Goal: Task Accomplishment & Management: Use online tool/utility

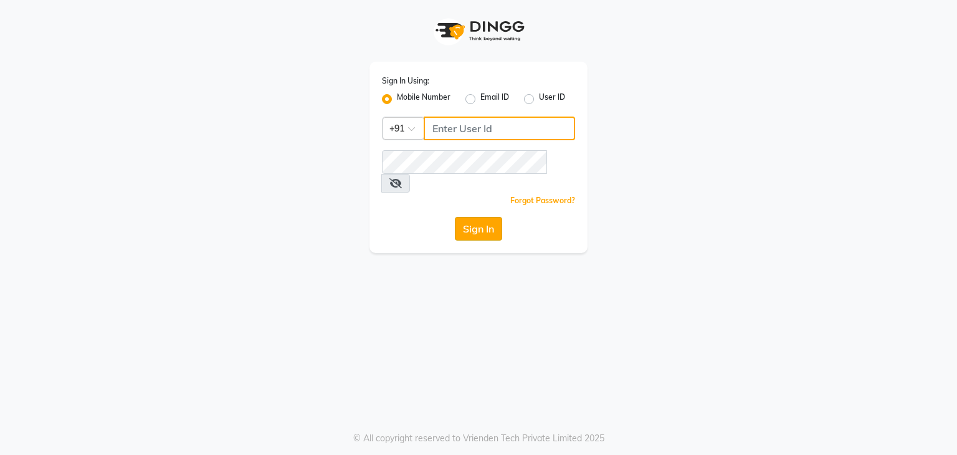
type input "9663900113"
click at [488, 217] on button "Sign In" at bounding box center [478, 229] width 47 height 24
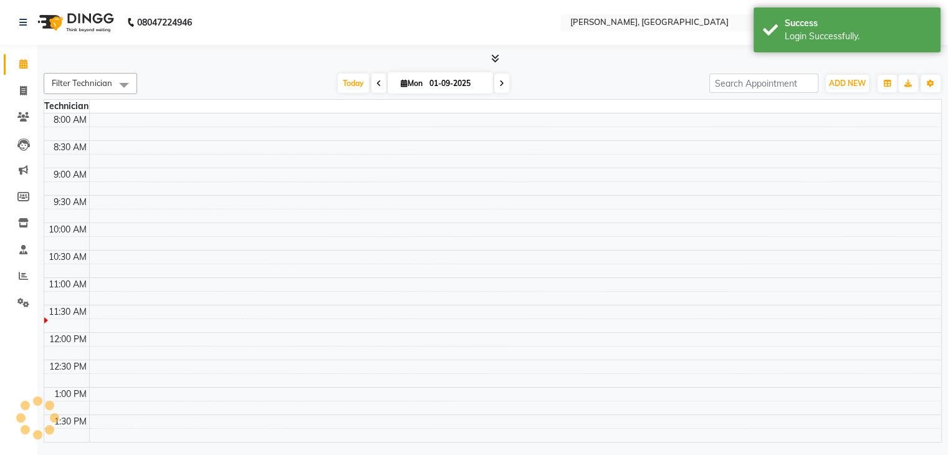
select select "en"
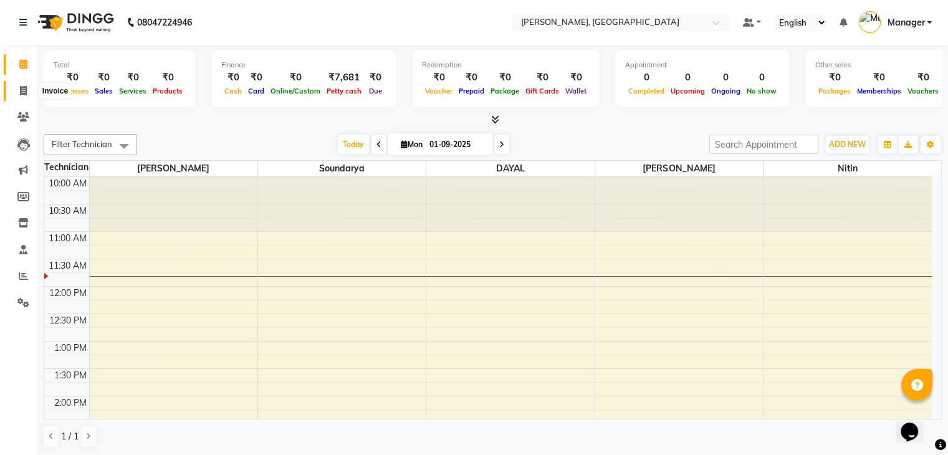
click at [20, 90] on icon at bounding box center [23, 90] width 7 height 9
select select "service"
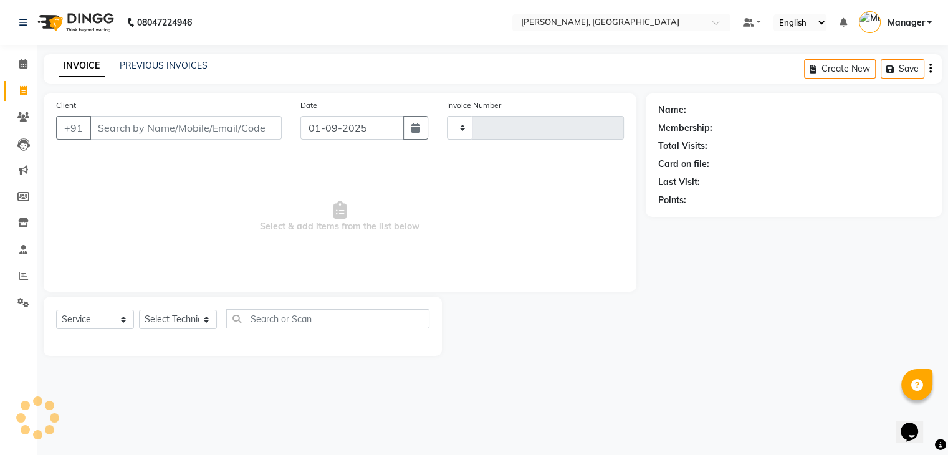
type input "0871"
select select "4495"
click at [30, 113] on span at bounding box center [23, 117] width 22 height 14
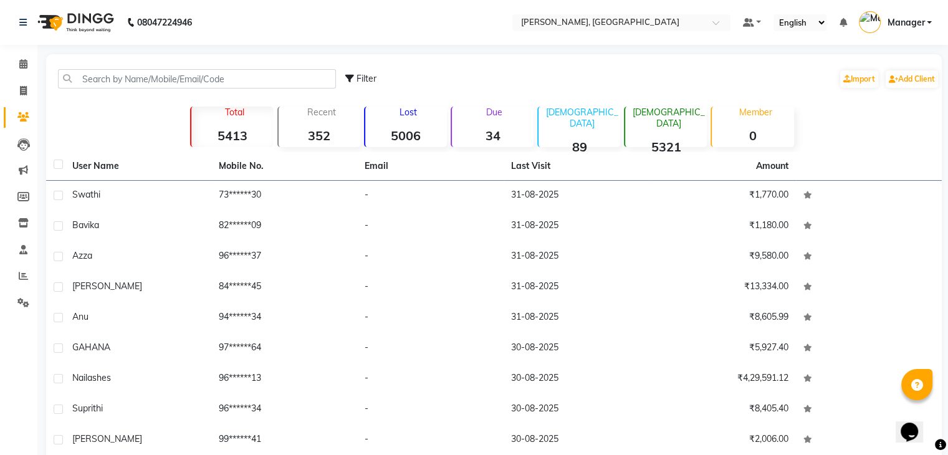
click at [518, 166] on th "Last Visit" at bounding box center [576, 166] width 146 height 29
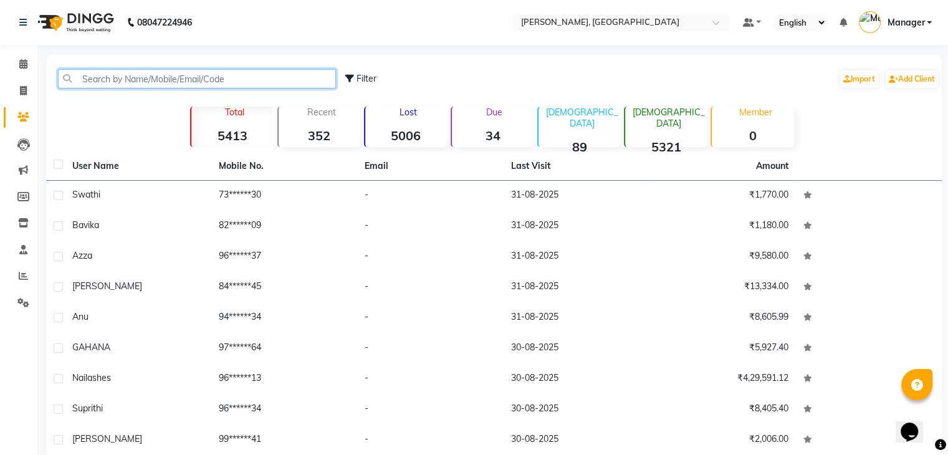
click at [216, 85] on input "text" at bounding box center [197, 78] width 278 height 19
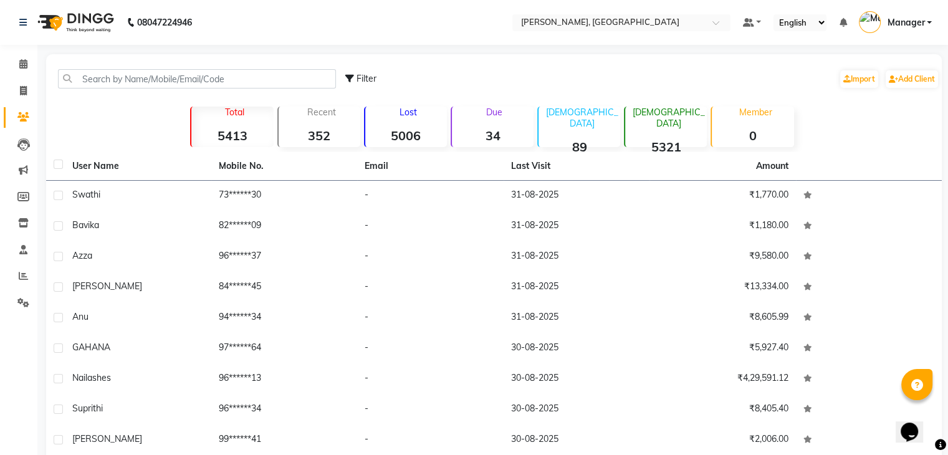
click at [383, 73] on div "Filter Import Add Client" at bounding box center [642, 78] width 594 height 39
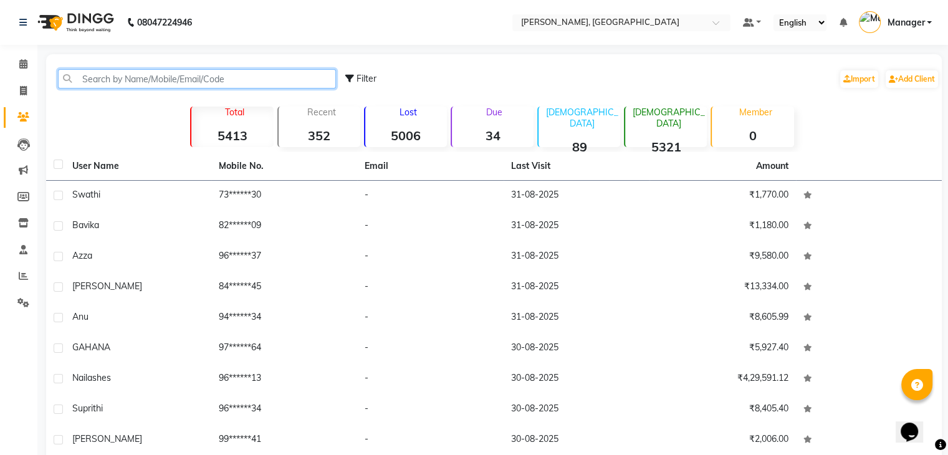
click at [88, 85] on input "text" at bounding box center [197, 78] width 278 height 19
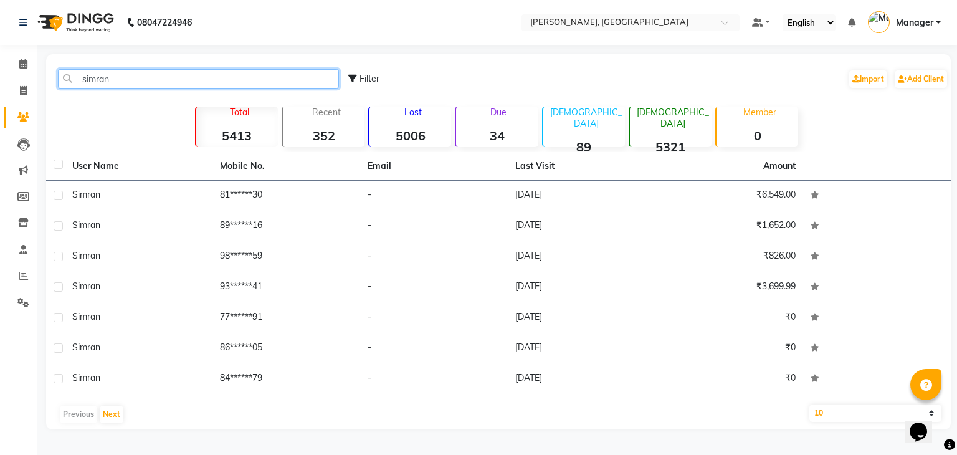
click at [146, 78] on input "simran" at bounding box center [198, 78] width 281 height 19
type input "s"
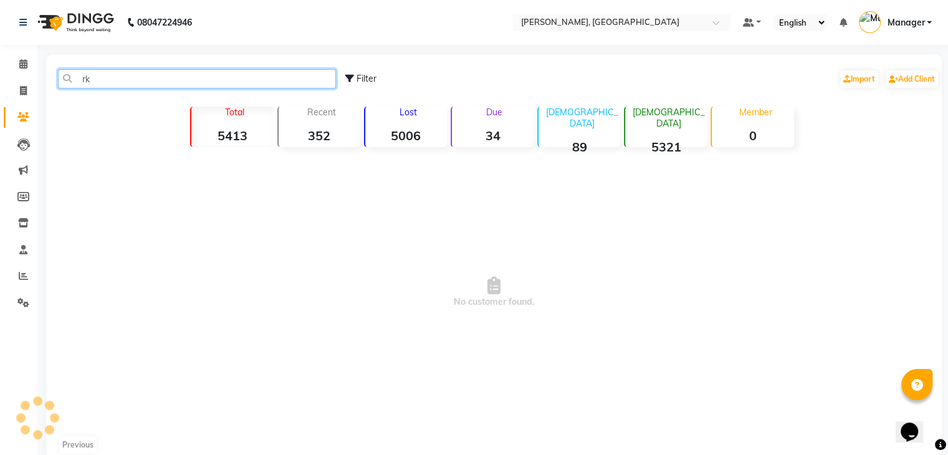
type input "r"
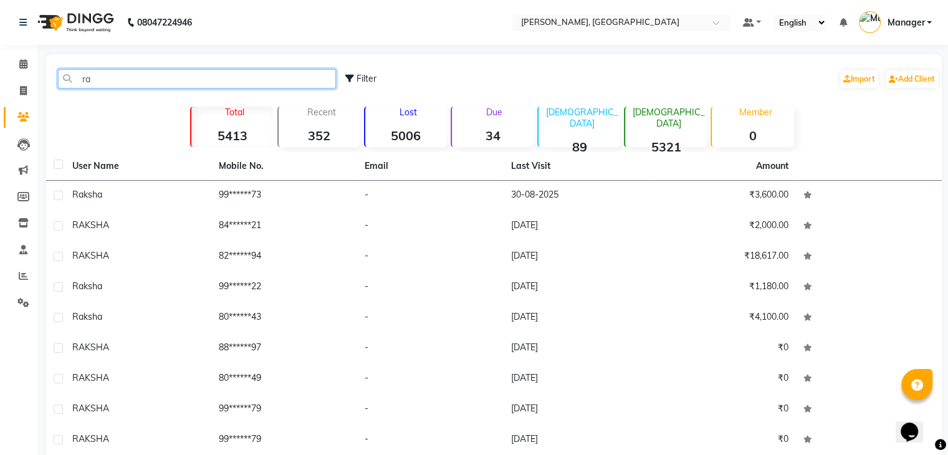
type input "r"
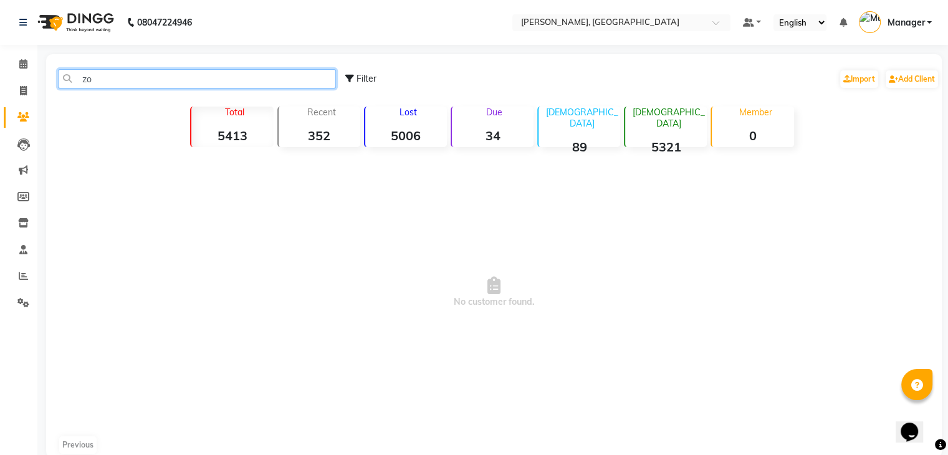
type input "z"
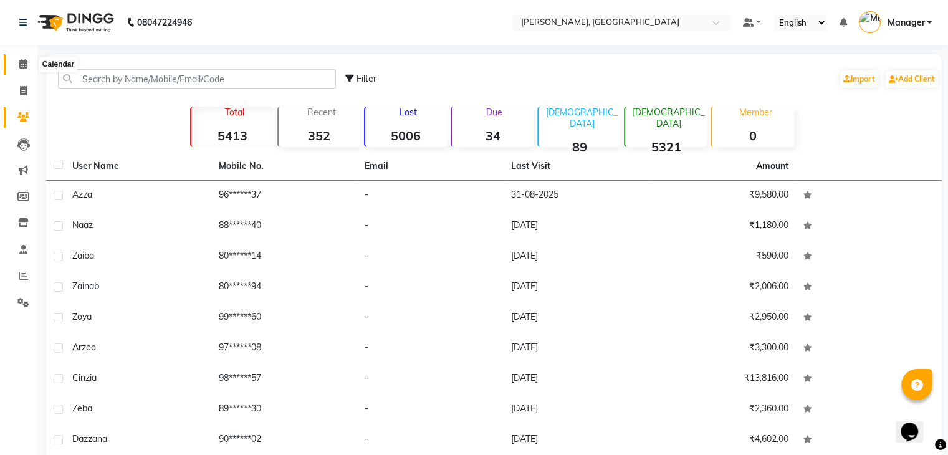
click at [27, 65] on span at bounding box center [23, 64] width 22 height 14
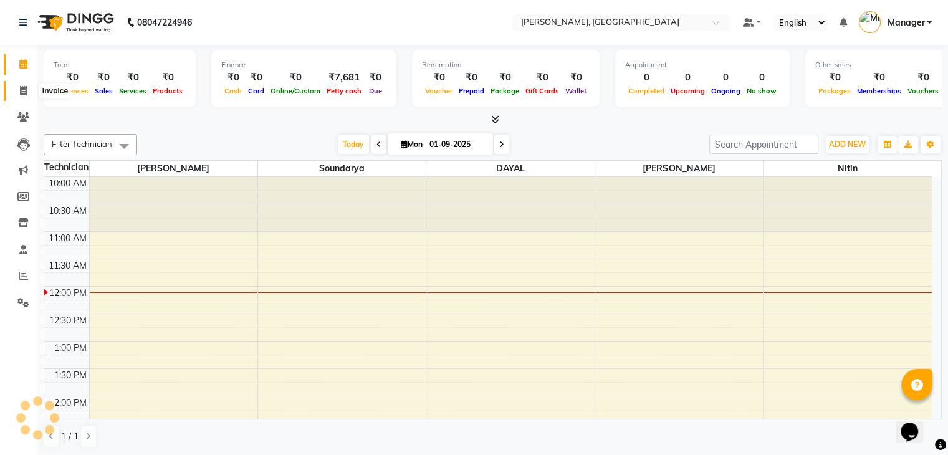
click at [25, 88] on icon at bounding box center [23, 90] width 7 height 9
select select "service"
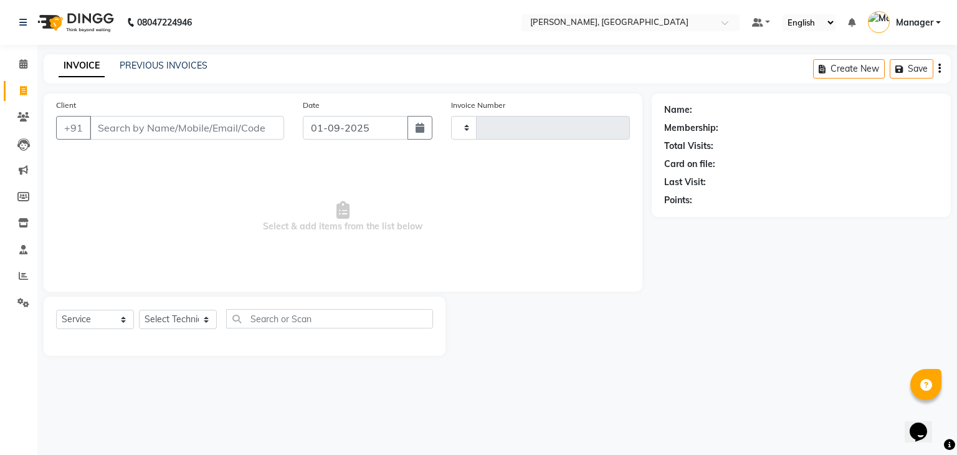
type input "0871"
select select "4495"
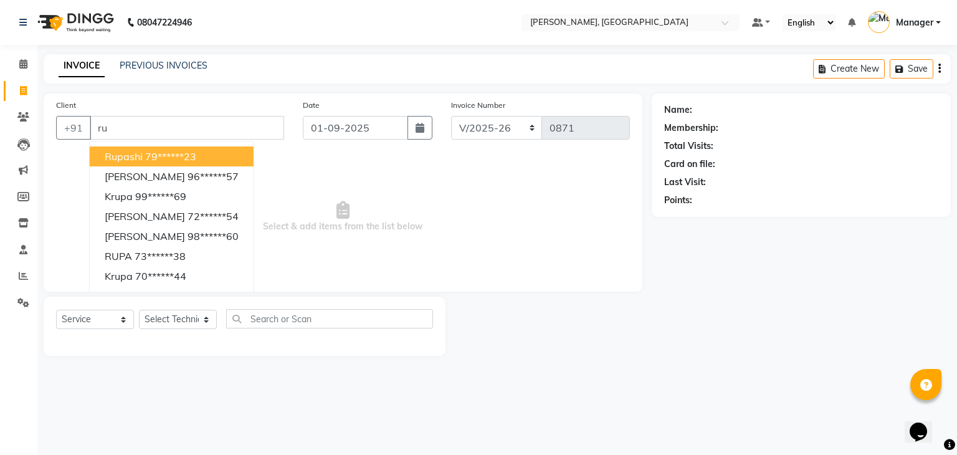
type input "r"
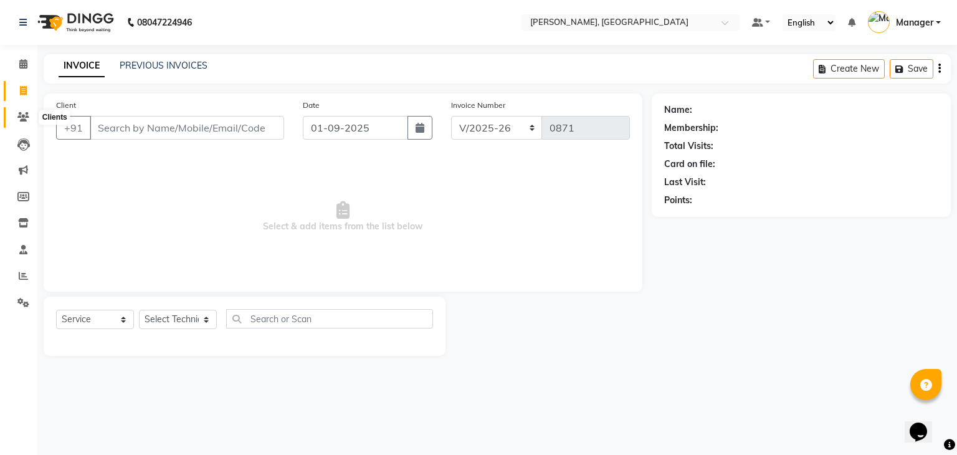
click at [22, 118] on icon at bounding box center [23, 116] width 12 height 9
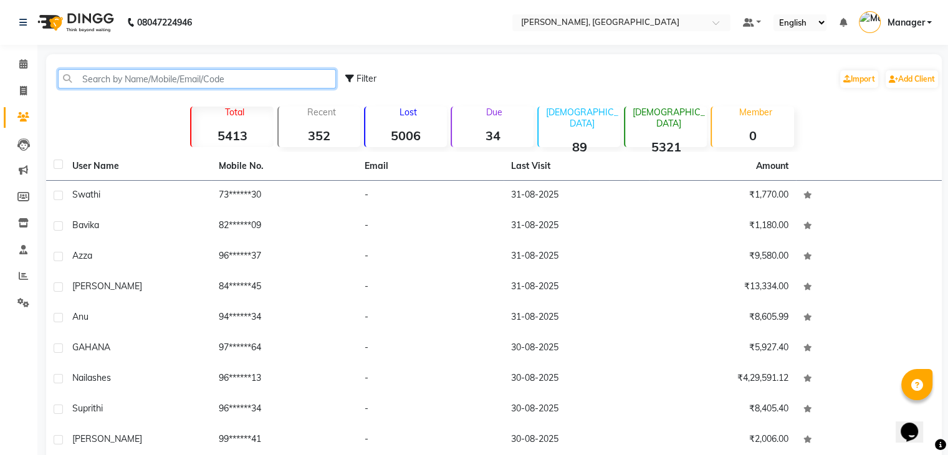
click at [95, 83] on input "text" at bounding box center [197, 78] width 278 height 19
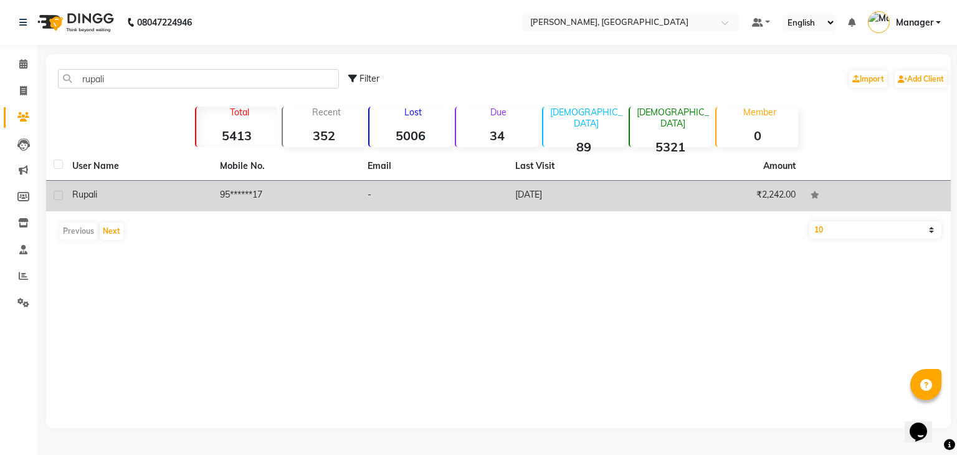
click at [118, 194] on div "rupali" at bounding box center [138, 194] width 133 height 13
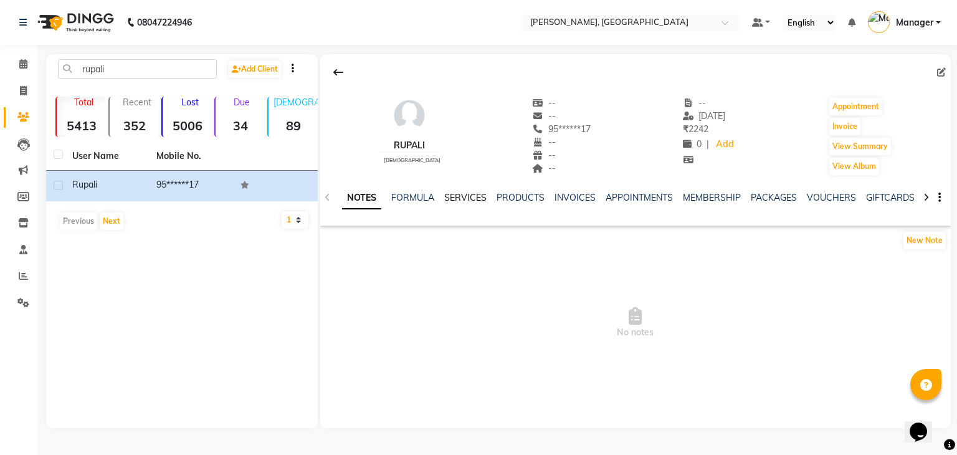
click at [460, 194] on link "SERVICES" at bounding box center [465, 197] width 42 height 11
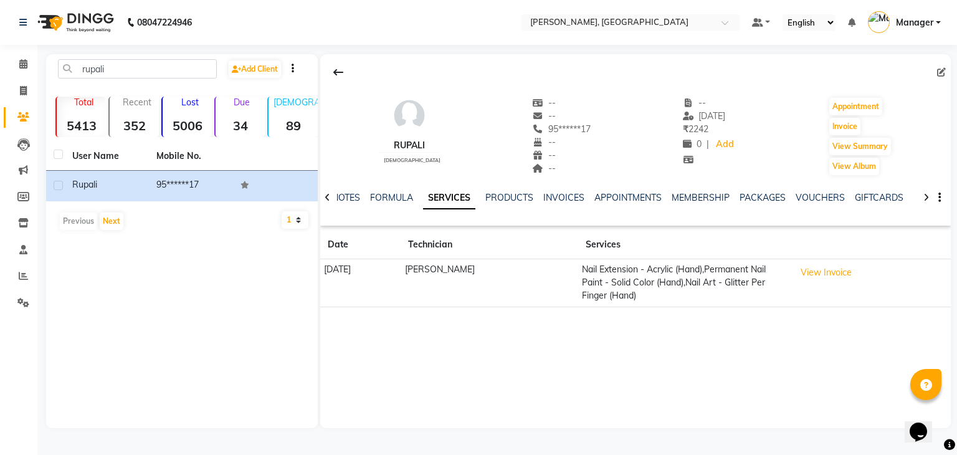
click at [325, 197] on icon at bounding box center [328, 197] width 6 height 9
click at [368, 156] on div "[PERSON_NAME] [DEMOGRAPHIC_DATA] -- -- 95******17 -- -- -- -- [DATE] ₹ 2242 0 |…" at bounding box center [635, 130] width 630 height 92
click at [324, 200] on div "NOTES FORMULA SERVICES PRODUCTS INVOICES APPOINTMENTS MEMBERSHIP PACKAGES VOUCH…" at bounding box center [635, 197] width 630 height 43
click at [325, 63] on button at bounding box center [338, 72] width 26 height 24
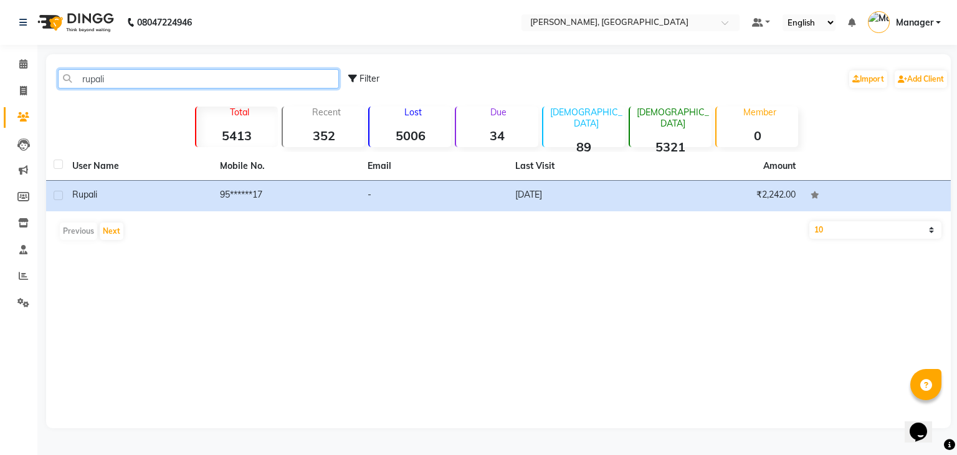
click at [125, 76] on input "rupali" at bounding box center [198, 78] width 281 height 19
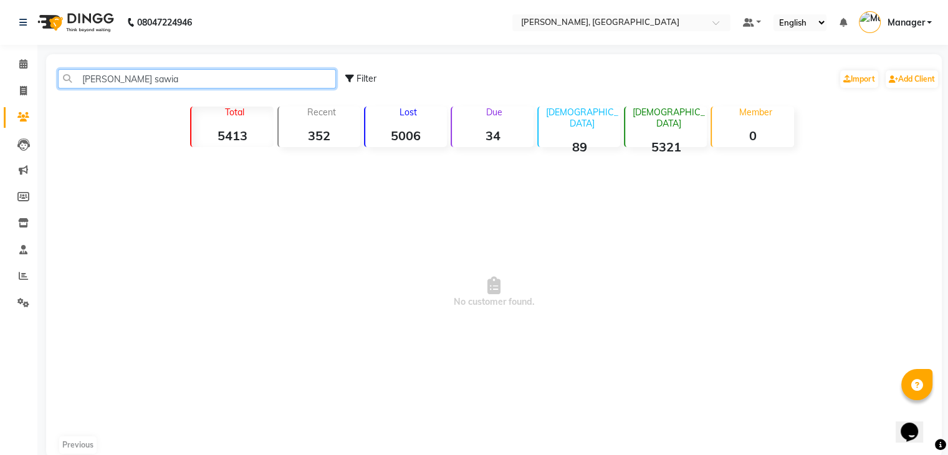
click at [167, 77] on input "[PERSON_NAME] sawia" at bounding box center [197, 78] width 278 height 19
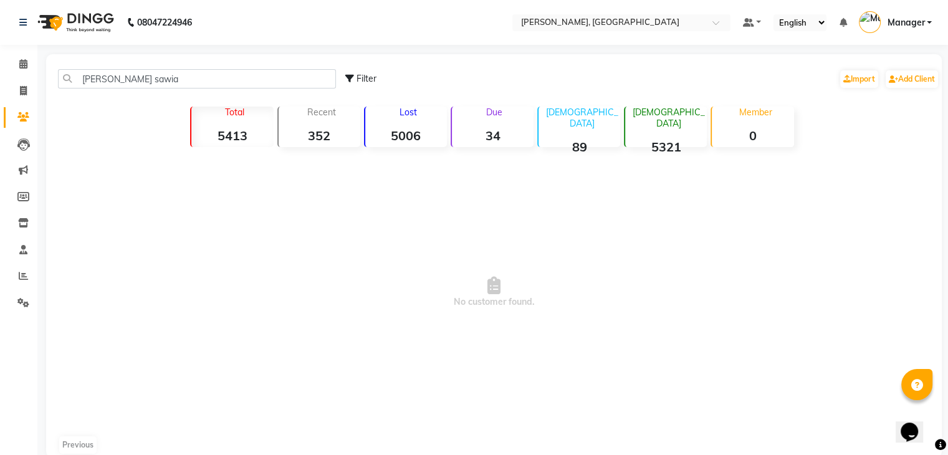
click at [143, 120] on div "Total 5413 Recent 352 Lost 5006 Due 34 [DEMOGRAPHIC_DATA] 89 [DEMOGRAPHIC_DATA]…" at bounding box center [494, 125] width 710 height 44
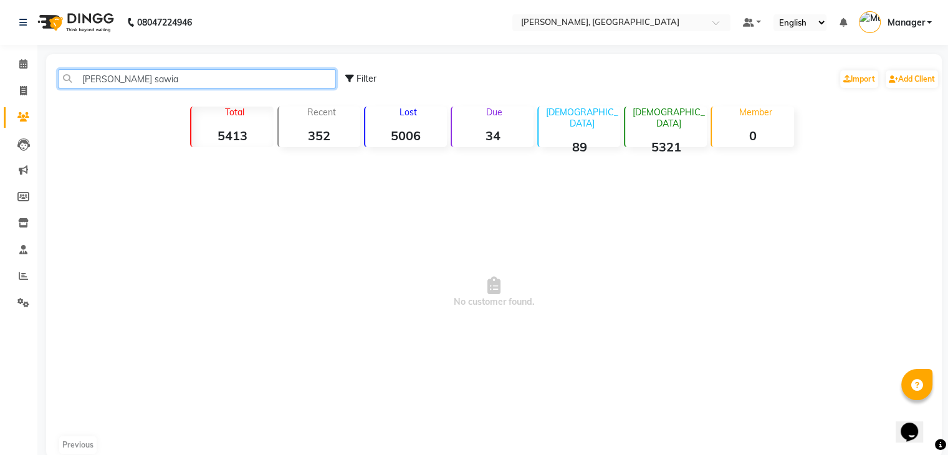
click at [135, 80] on input "[PERSON_NAME] sawia" at bounding box center [197, 78] width 278 height 19
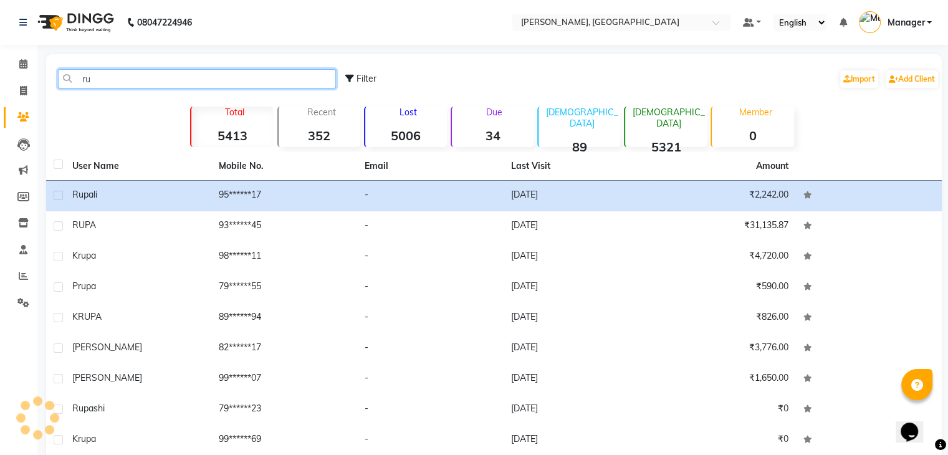
type input "r"
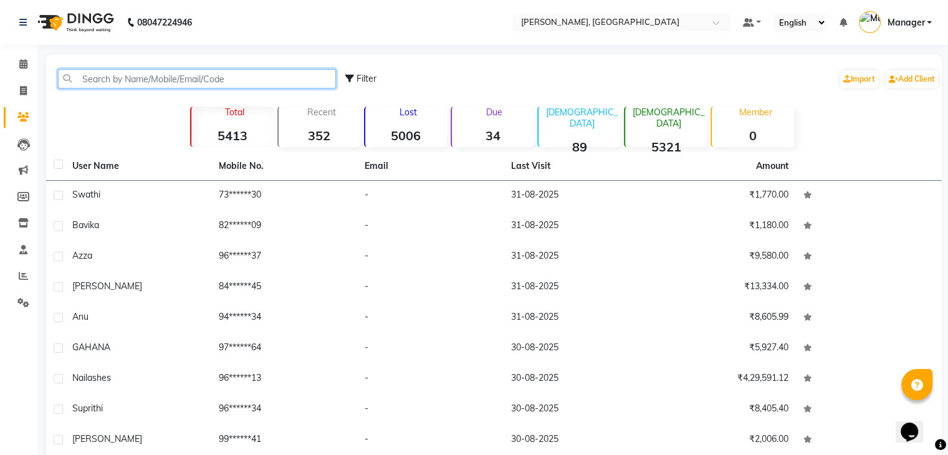
drag, startPoint x: 339, startPoint y: 125, endPoint x: 164, endPoint y: 77, distance: 180.7
click at [164, 77] on input "text" at bounding box center [197, 78] width 278 height 19
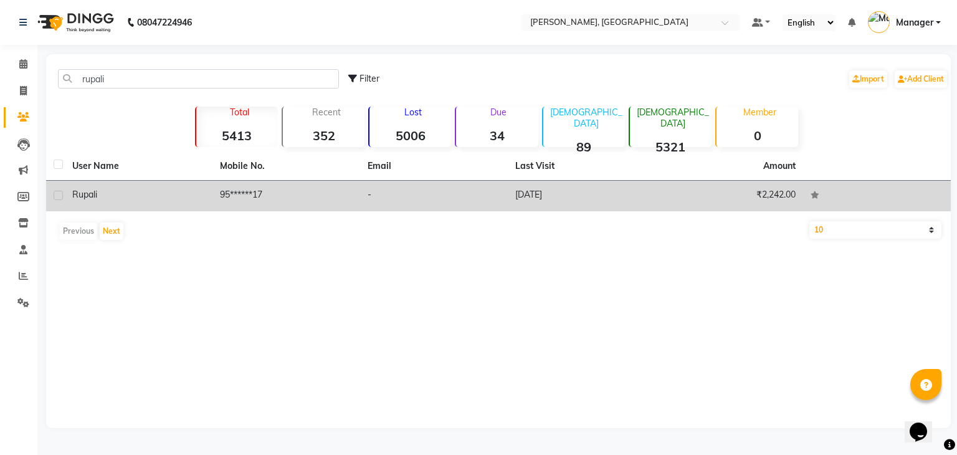
click at [254, 195] on td "95******17" at bounding box center [286, 196] width 148 height 31
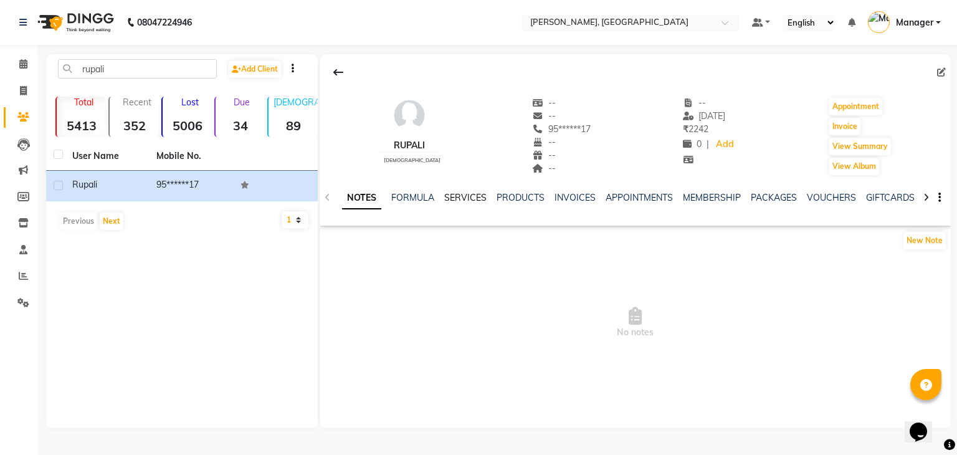
click at [480, 198] on link "SERVICES" at bounding box center [465, 197] width 42 height 11
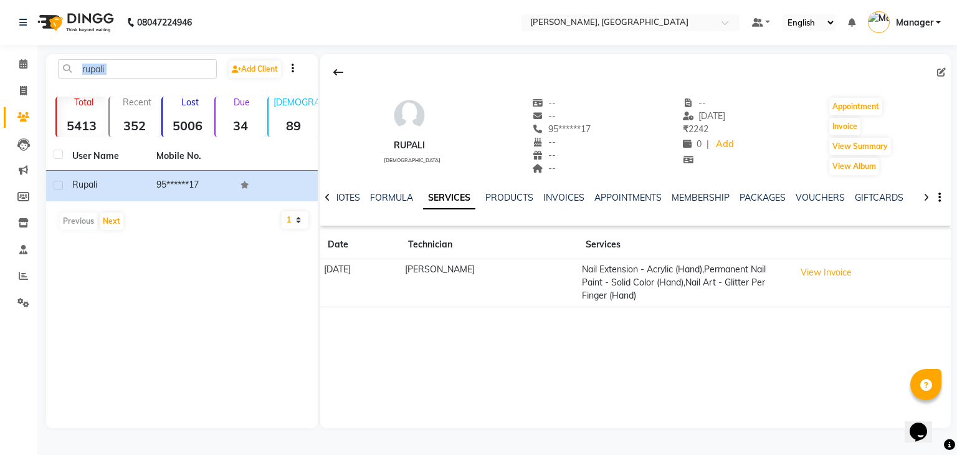
drag, startPoint x: 289, startPoint y: 58, endPoint x: 205, endPoint y: 70, distance: 85.0
click at [205, 70] on div "[PERSON_NAME] Add Client Total 5413 Recent 352 Lost 5006 Due 34 [DEMOGRAPHIC_DA…" at bounding box center [182, 241] width 272 height 374
drag, startPoint x: 205, startPoint y: 70, endPoint x: 247, endPoint y: 33, distance: 56.5
click at [239, 40] on app-home "08047224946 Select Location × [GEOGRAPHIC_DATA], Jayanagar Default Panel My Pan…" at bounding box center [478, 223] width 957 height 447
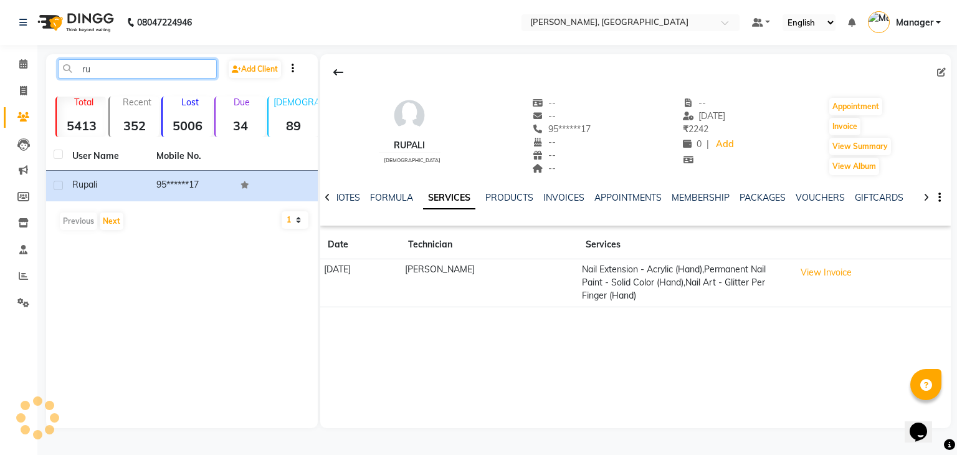
type input "r"
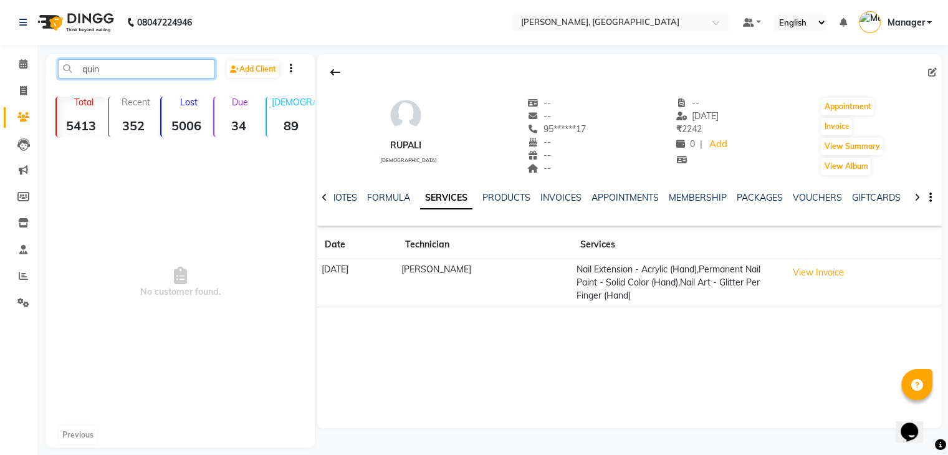
type input "[PERSON_NAME]"
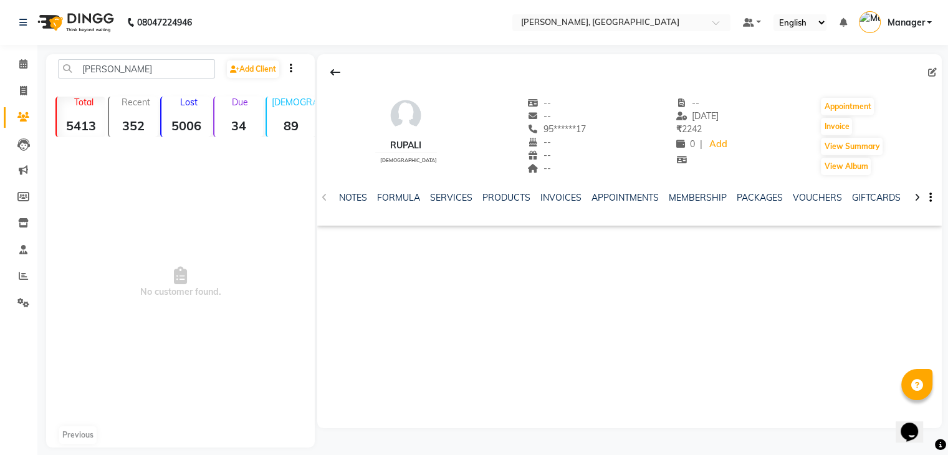
select select "service"
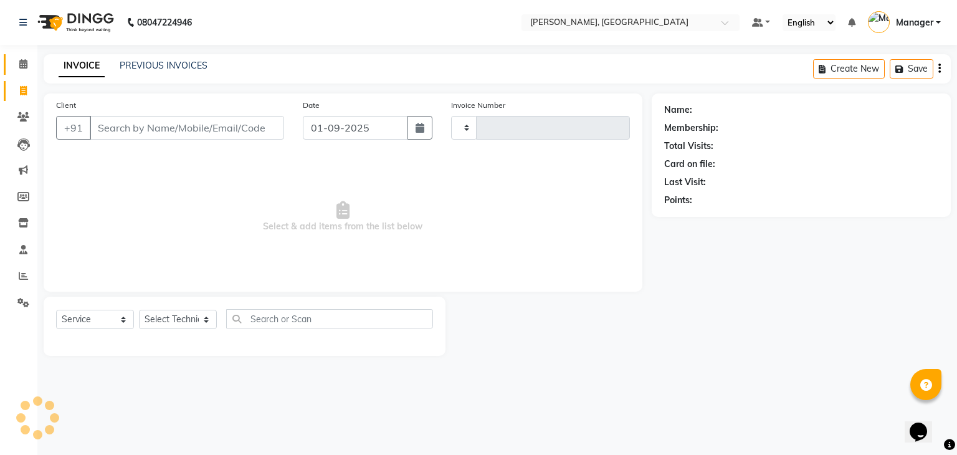
type input "0871"
select select "4495"
click at [158, 57] on div "INVOICE PREVIOUS INVOICES Create New Save" at bounding box center [497, 68] width 907 height 29
click at [170, 65] on link "PREVIOUS INVOICES" at bounding box center [164, 65] width 88 height 11
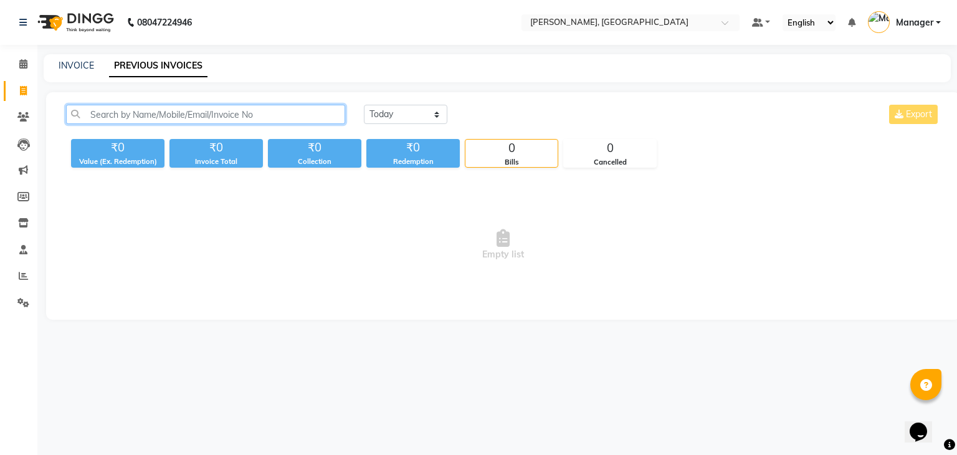
click at [161, 123] on input "text" at bounding box center [205, 114] width 279 height 19
type input "[PERSON_NAME]"
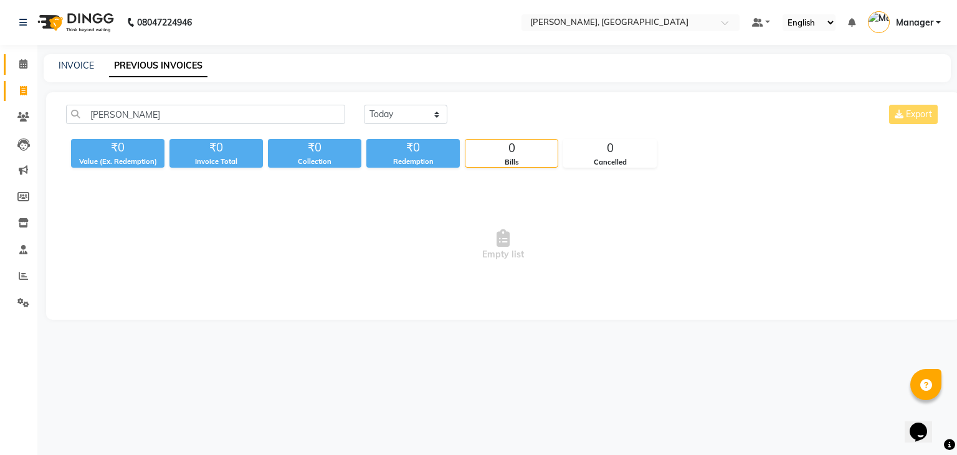
click at [22, 73] on link "Calendar" at bounding box center [19, 64] width 30 height 21
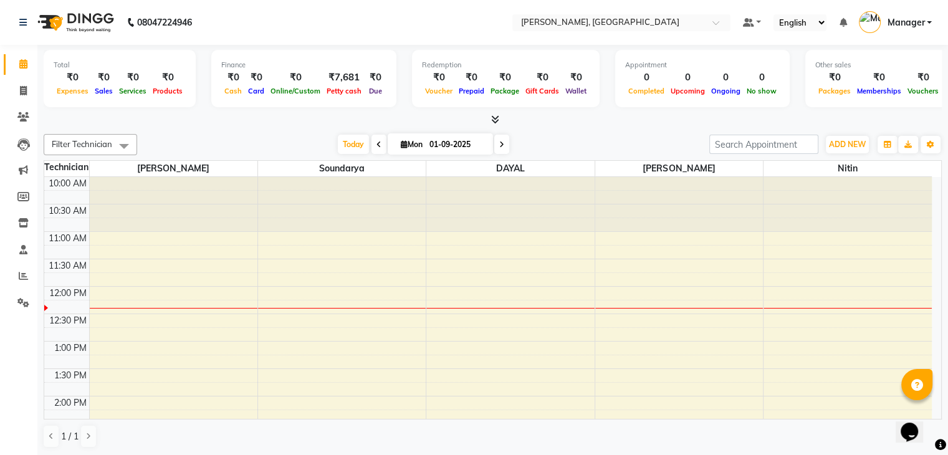
click at [496, 115] on icon at bounding box center [495, 119] width 8 height 9
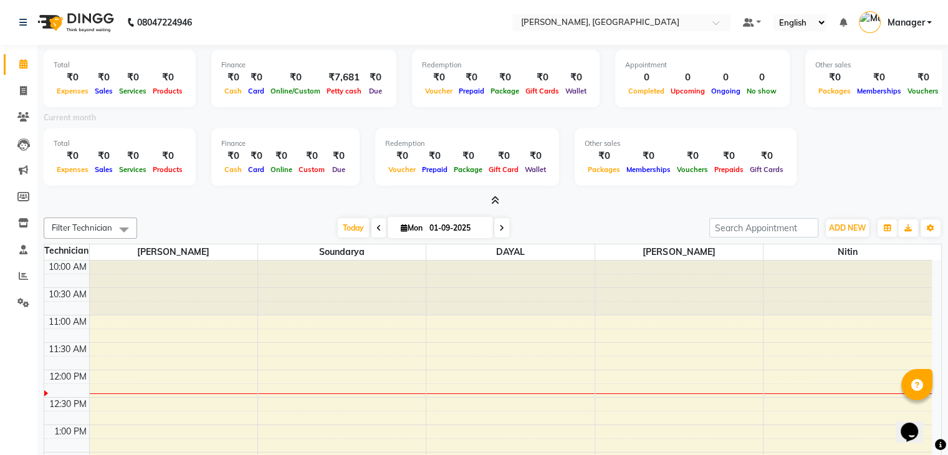
click at [485, 126] on div "Current month" at bounding box center [492, 119] width 916 height 17
click at [493, 197] on icon at bounding box center [495, 200] width 8 height 9
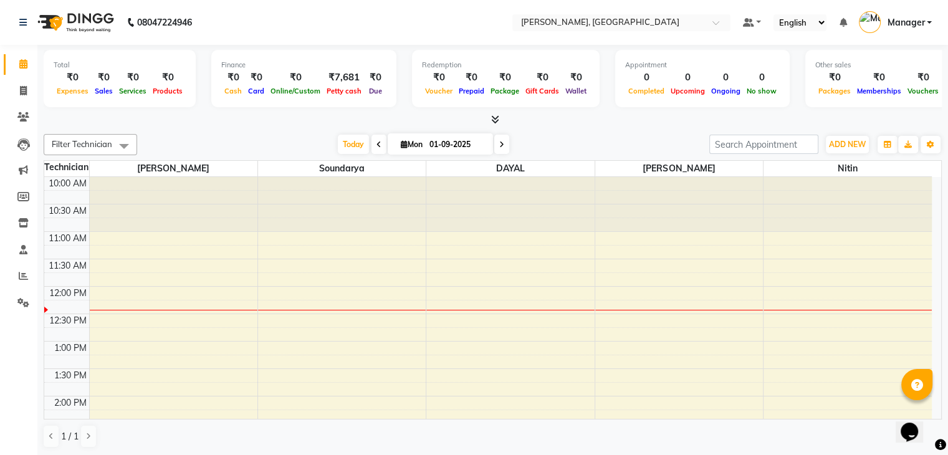
click at [497, 115] on icon at bounding box center [495, 119] width 8 height 9
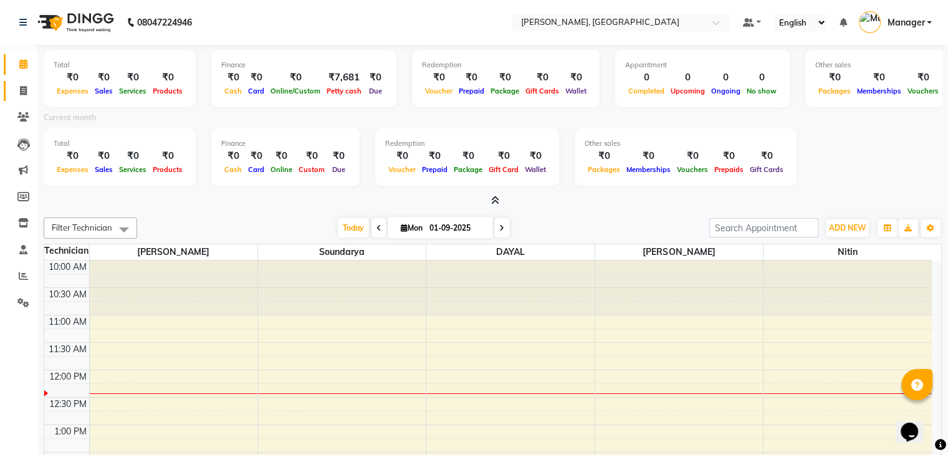
click at [22, 82] on link "Invoice" at bounding box center [19, 91] width 30 height 21
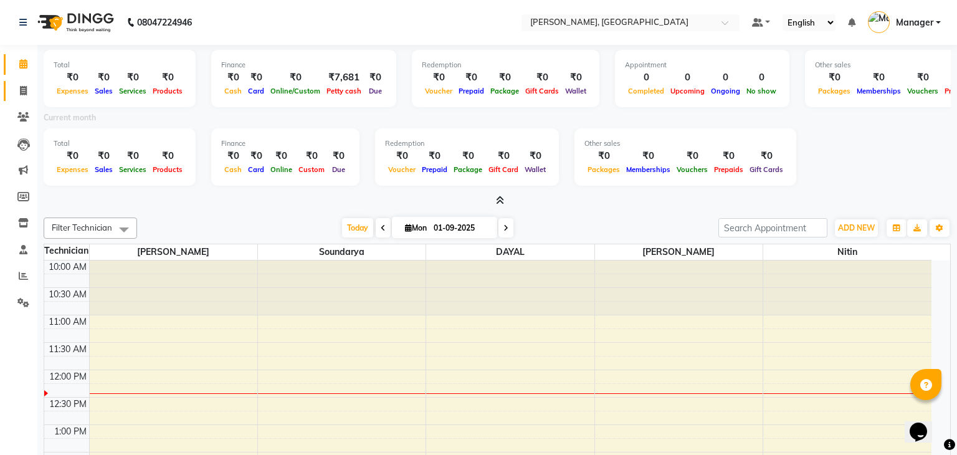
select select "4495"
select select "service"
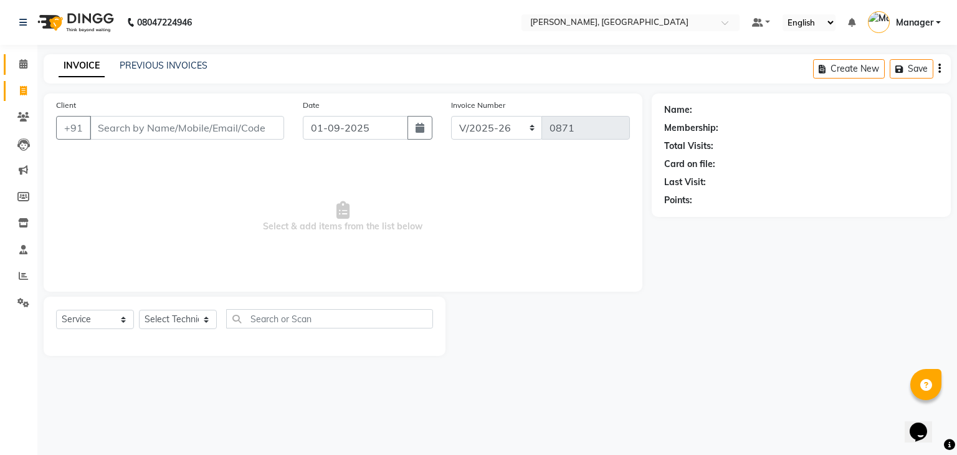
click at [24, 73] on link "Calendar" at bounding box center [19, 64] width 30 height 21
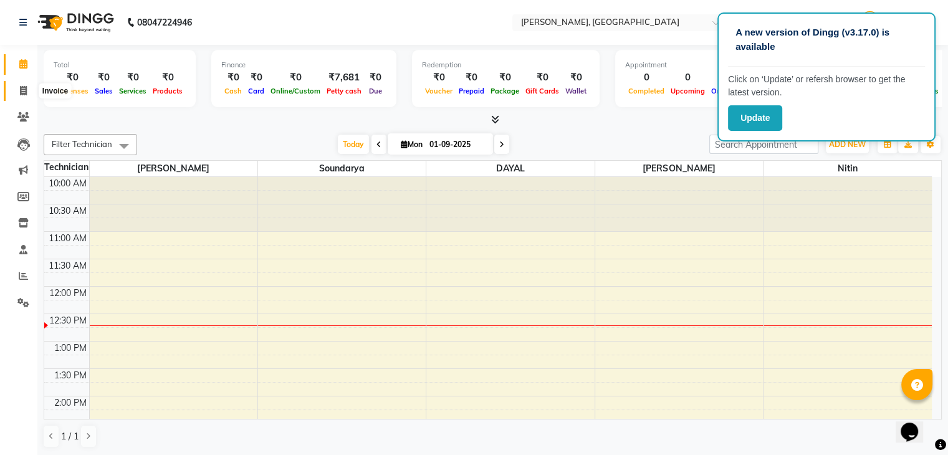
click at [20, 84] on span at bounding box center [23, 91] width 22 height 14
select select "service"
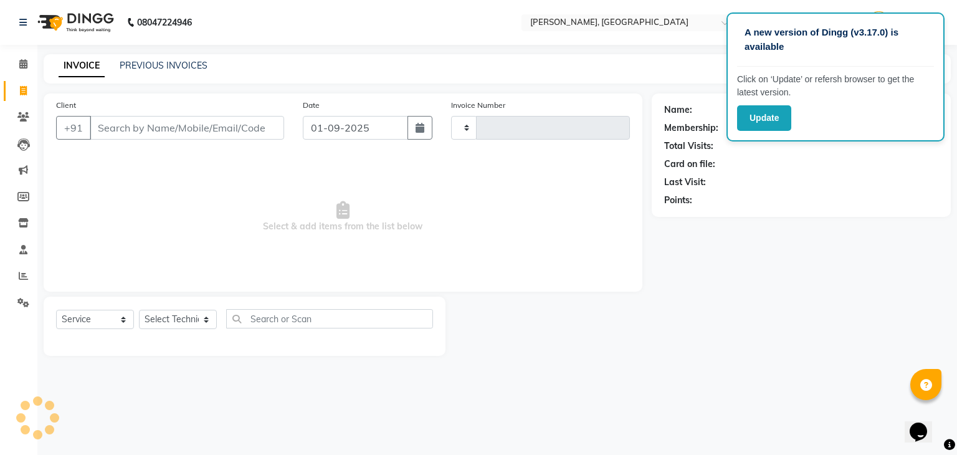
type input "0871"
select select "4495"
click at [98, 123] on input "Client" at bounding box center [187, 128] width 194 height 24
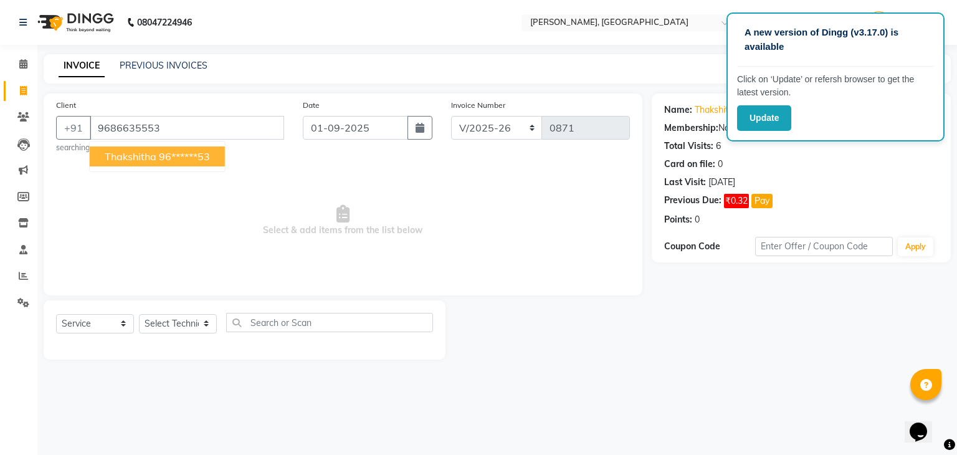
click at [121, 155] on span "thakshitha" at bounding box center [131, 156] width 52 height 12
type input "96******53"
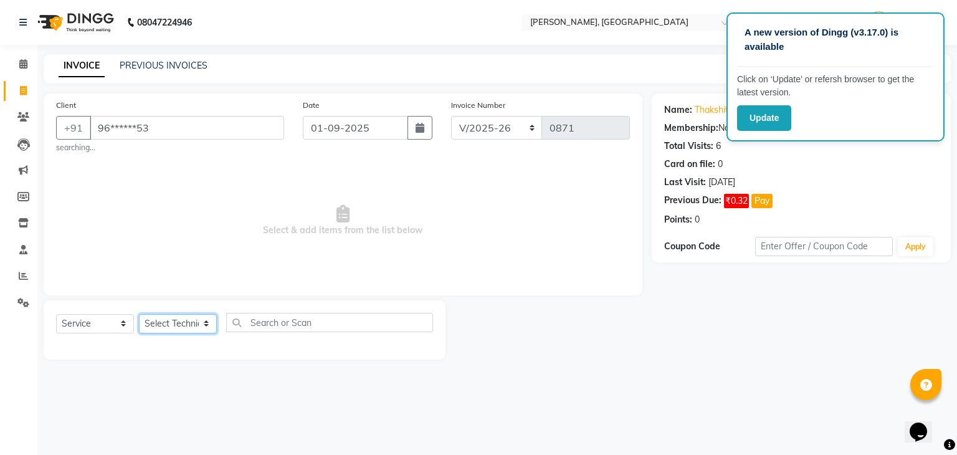
click at [207, 325] on select "Select Technician Admin [PERSON_NAME] Manager [PERSON_NAME]" at bounding box center [178, 323] width 78 height 19
select select "88588"
click at [139, 315] on select "Select Technician Admin [PERSON_NAME] Manager [PERSON_NAME]" at bounding box center [178, 323] width 78 height 19
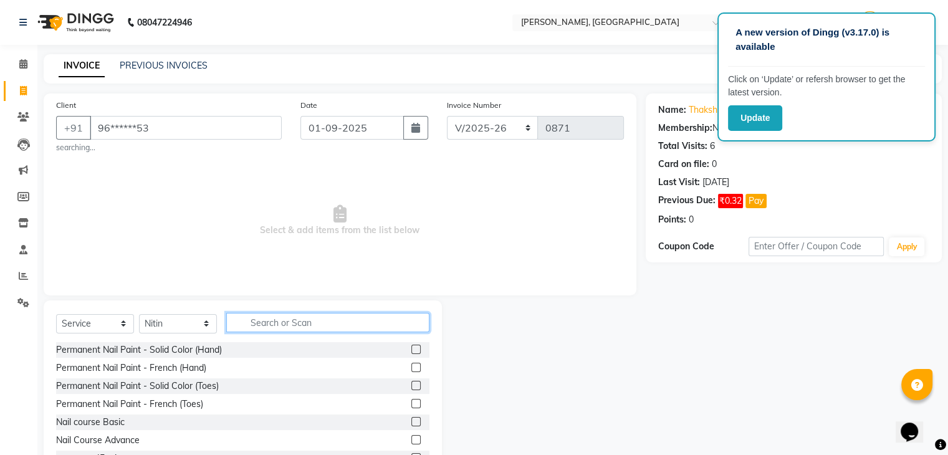
click at [250, 320] on input "text" at bounding box center [327, 322] width 203 height 19
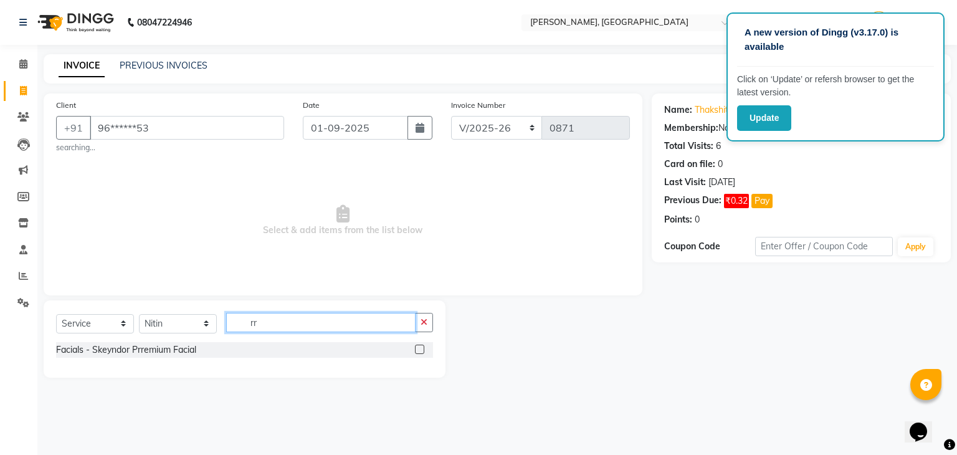
type input "r"
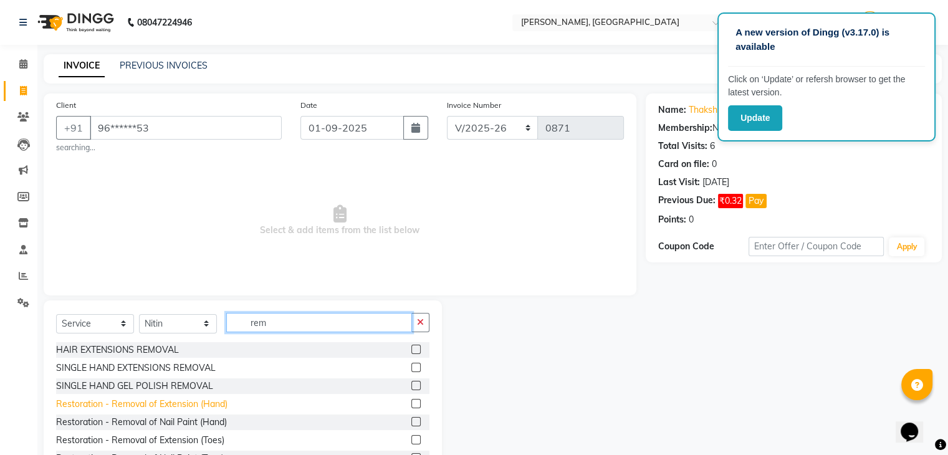
type input "rem"
drag, startPoint x: 140, startPoint y: 401, endPoint x: 150, endPoint y: 407, distance: 11.2
click at [150, 407] on div "Restoration - Removal of Extension (Hand)" at bounding box center [141, 403] width 171 height 13
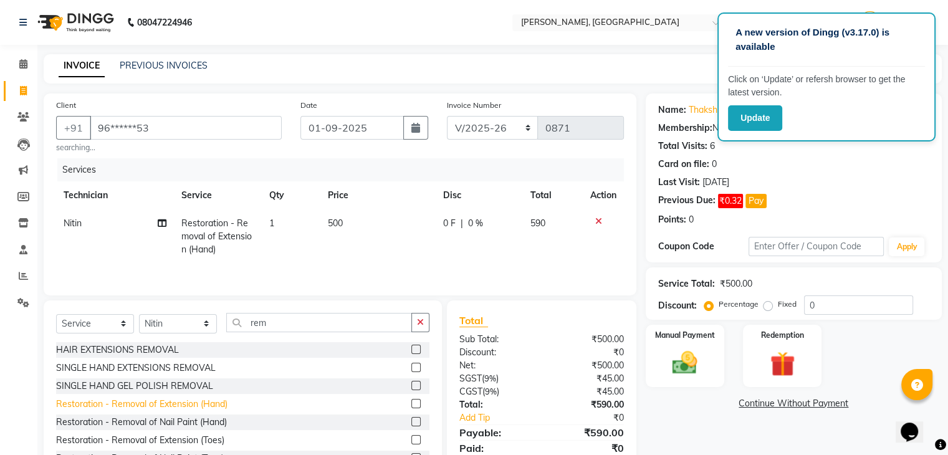
click at [166, 409] on div "Restoration - Removal of Extension (Hand)" at bounding box center [141, 403] width 171 height 13
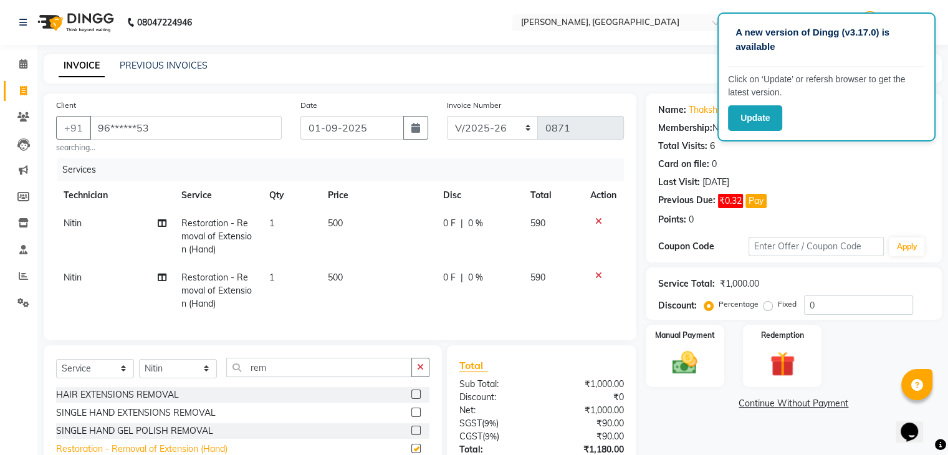
checkbox input "false"
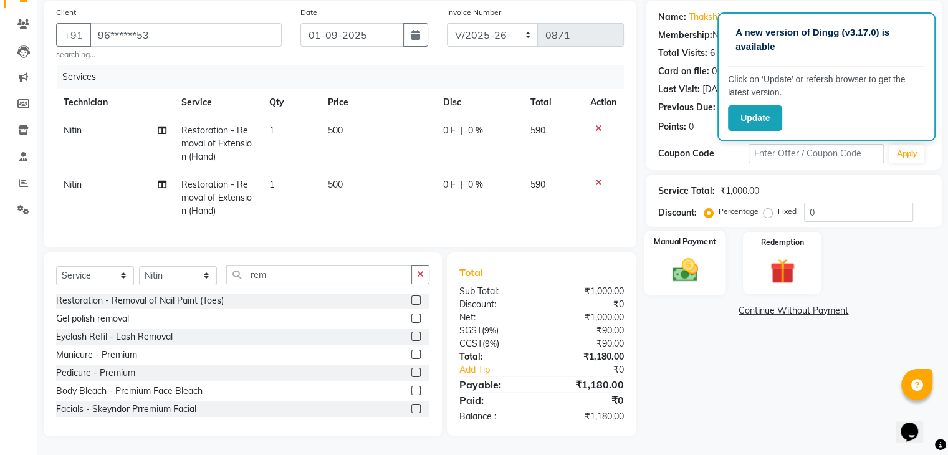
click at [682, 264] on img at bounding box center [684, 270] width 42 height 30
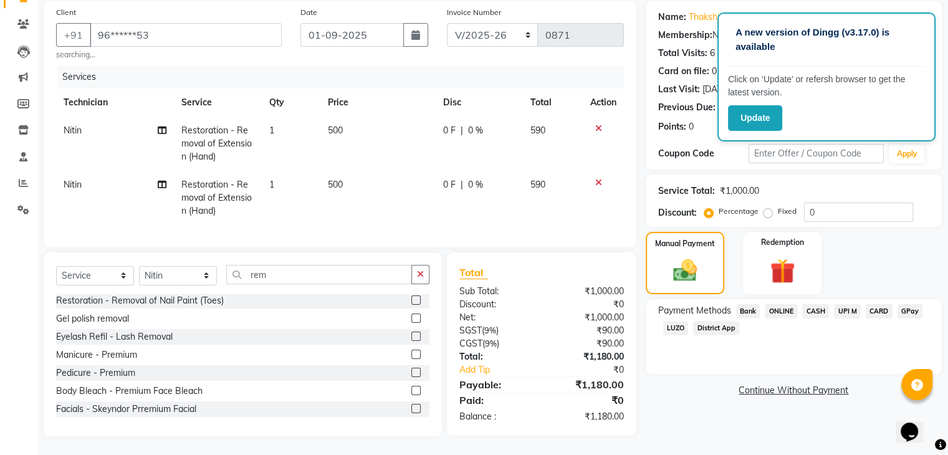
click at [778, 304] on span "ONLINE" at bounding box center [780, 311] width 32 height 14
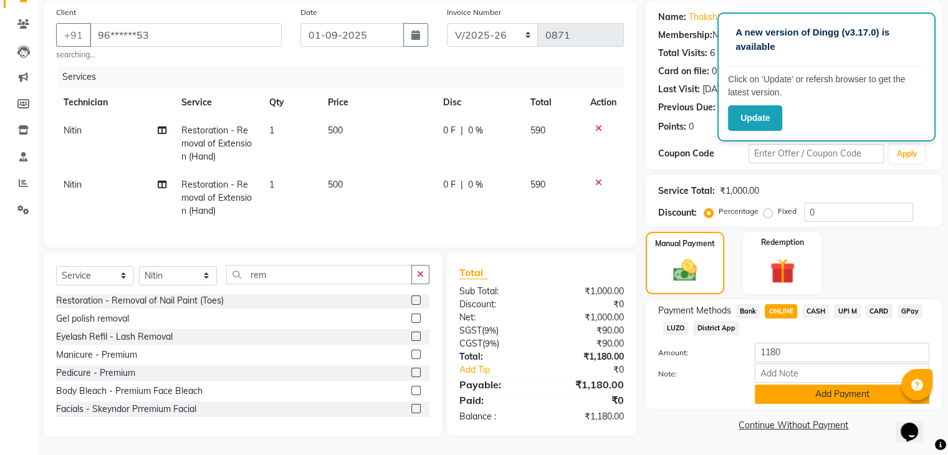
click at [820, 384] on button "Add Payment" at bounding box center [841, 393] width 174 height 19
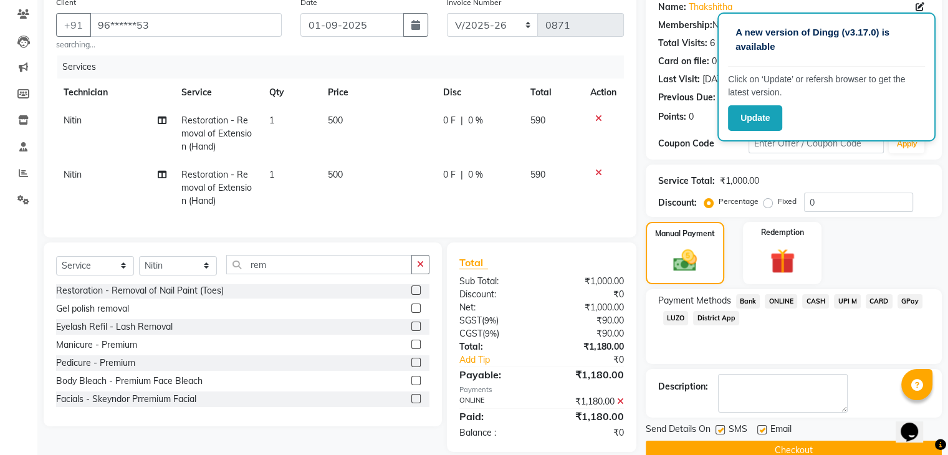
scroll to position [128, 0]
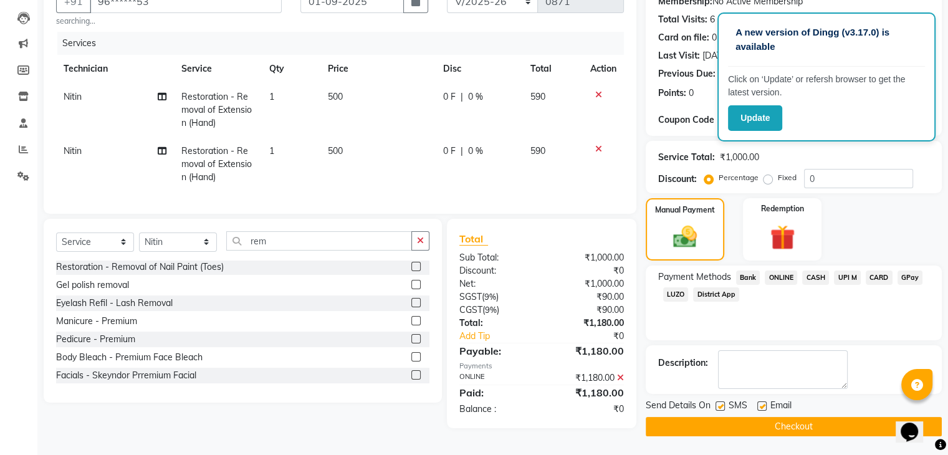
click at [805, 422] on button "Checkout" at bounding box center [793, 426] width 296 height 19
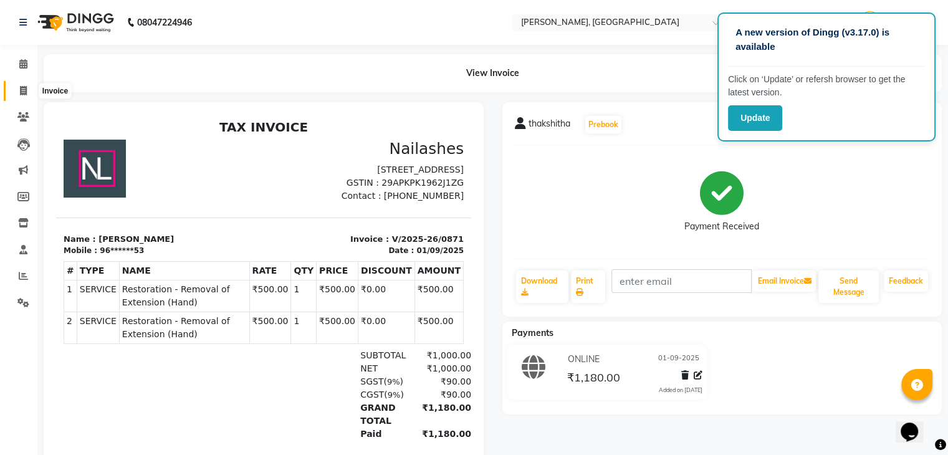
click at [20, 88] on icon at bounding box center [23, 90] width 7 height 9
select select "service"
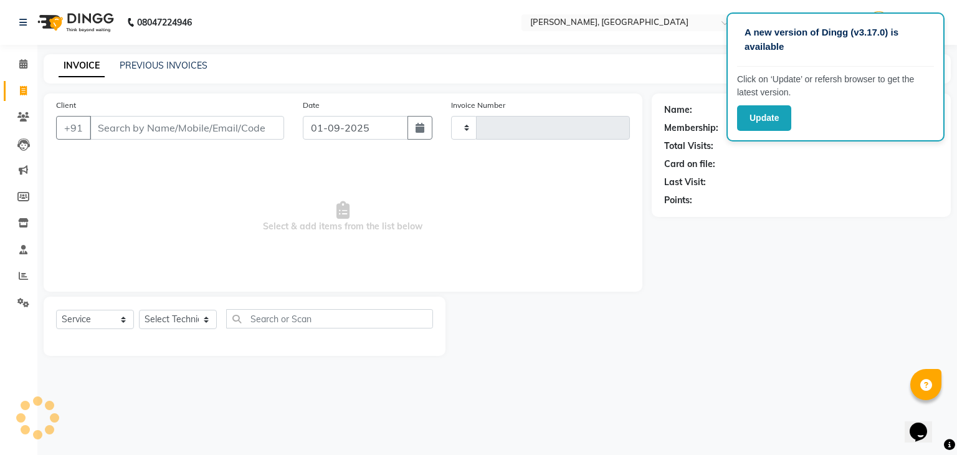
type input "0872"
select select "4495"
